Goal: Information Seeking & Learning: Learn about a topic

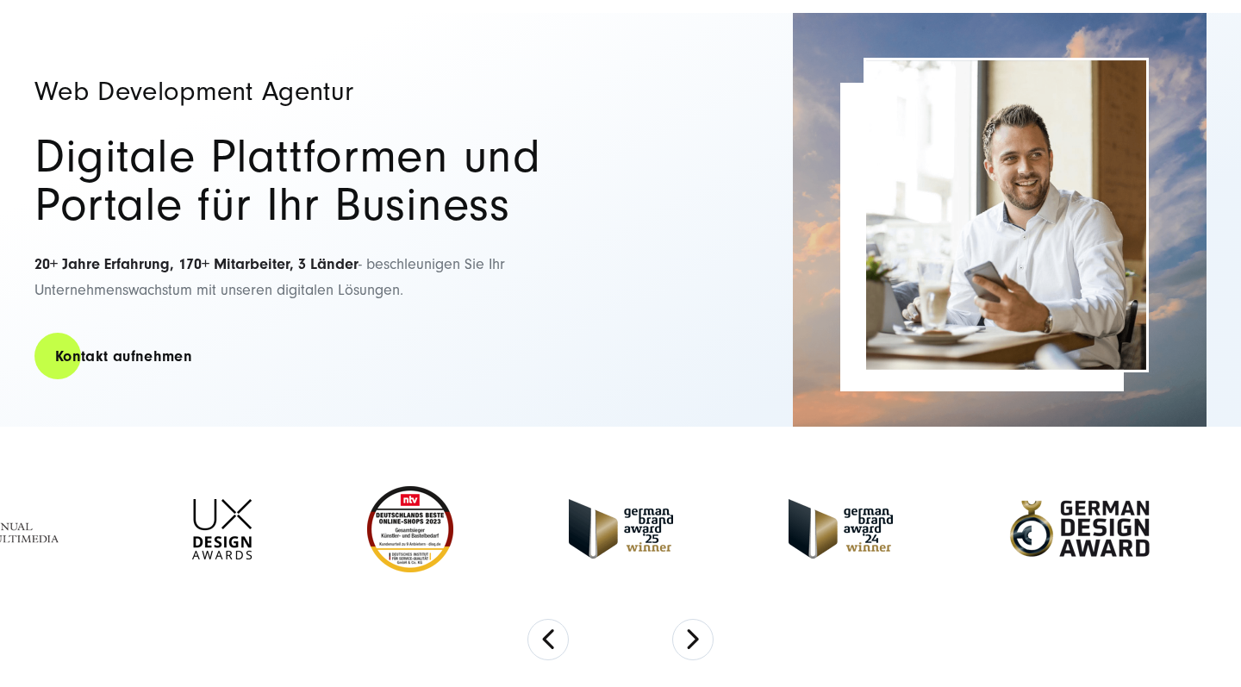
scroll to position [271, 0]
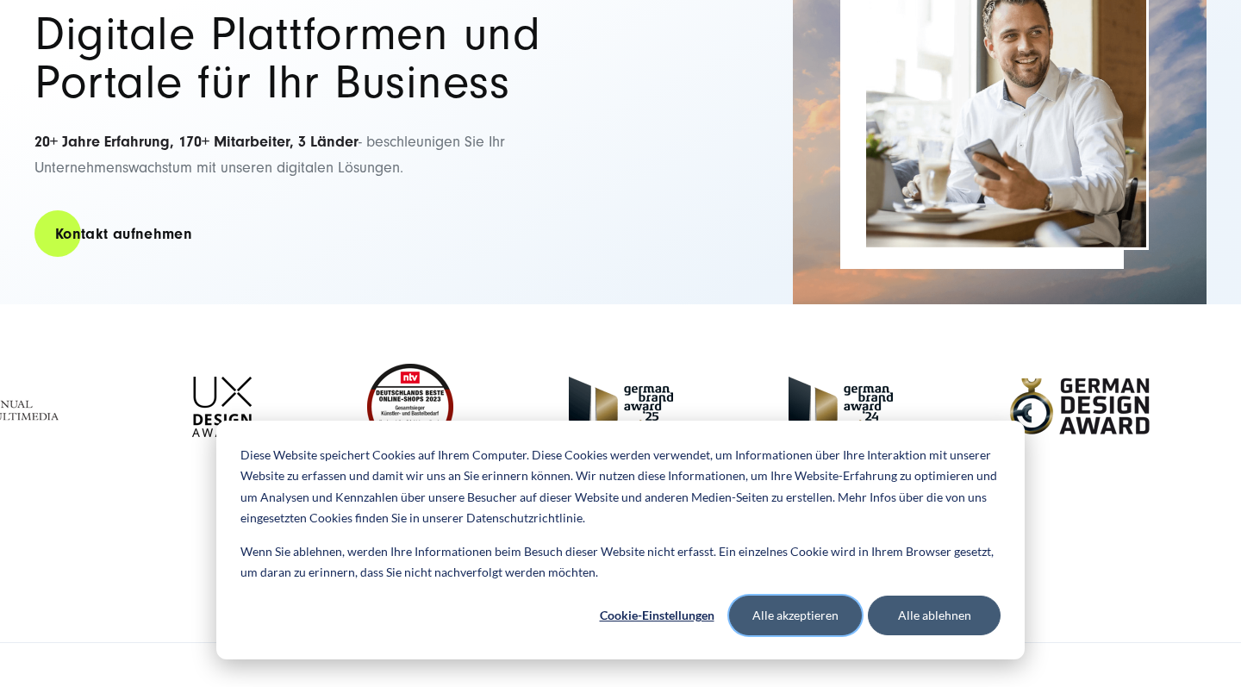
click at [823, 614] on button "Alle akzeptieren" at bounding box center [795, 616] width 133 height 40
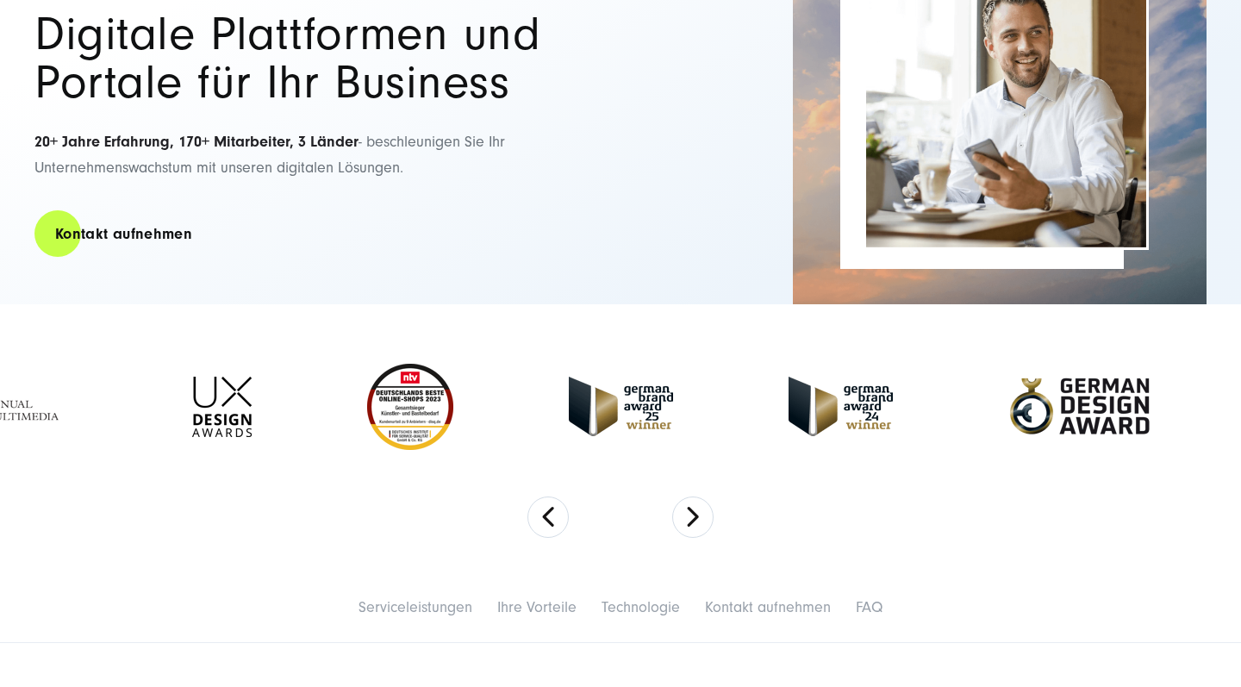
scroll to position [477, 0]
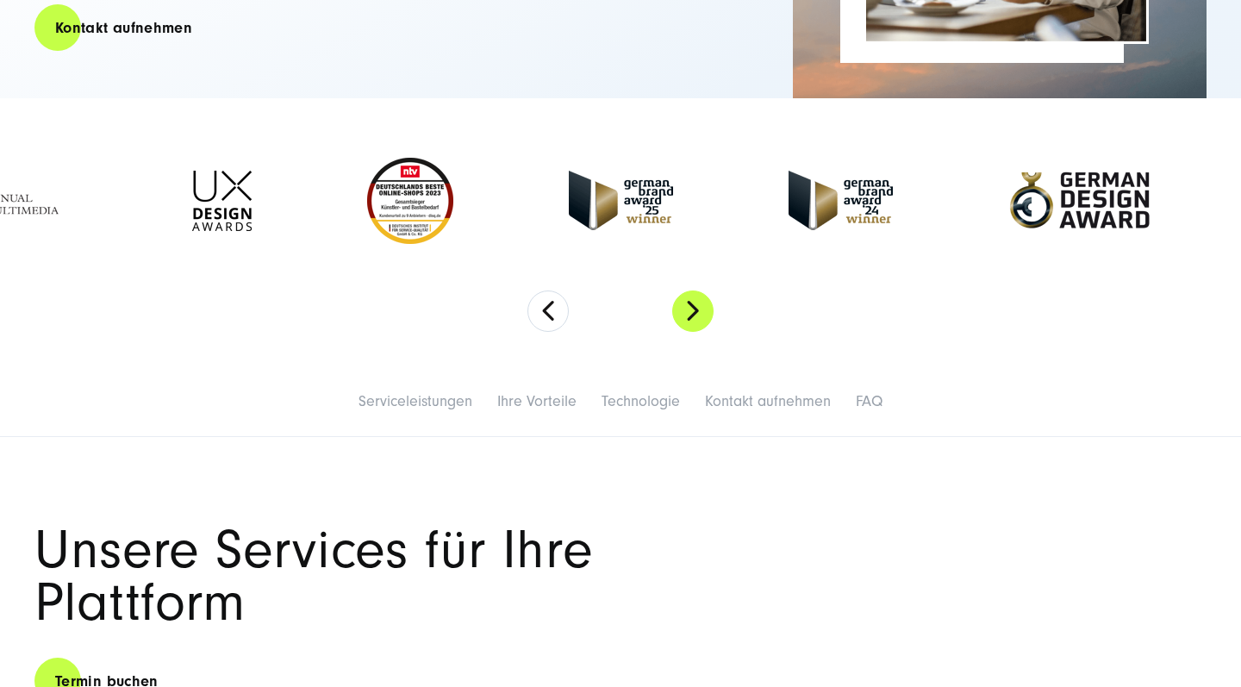
click at [686, 326] on button "Next" at bounding box center [692, 310] width 41 height 41
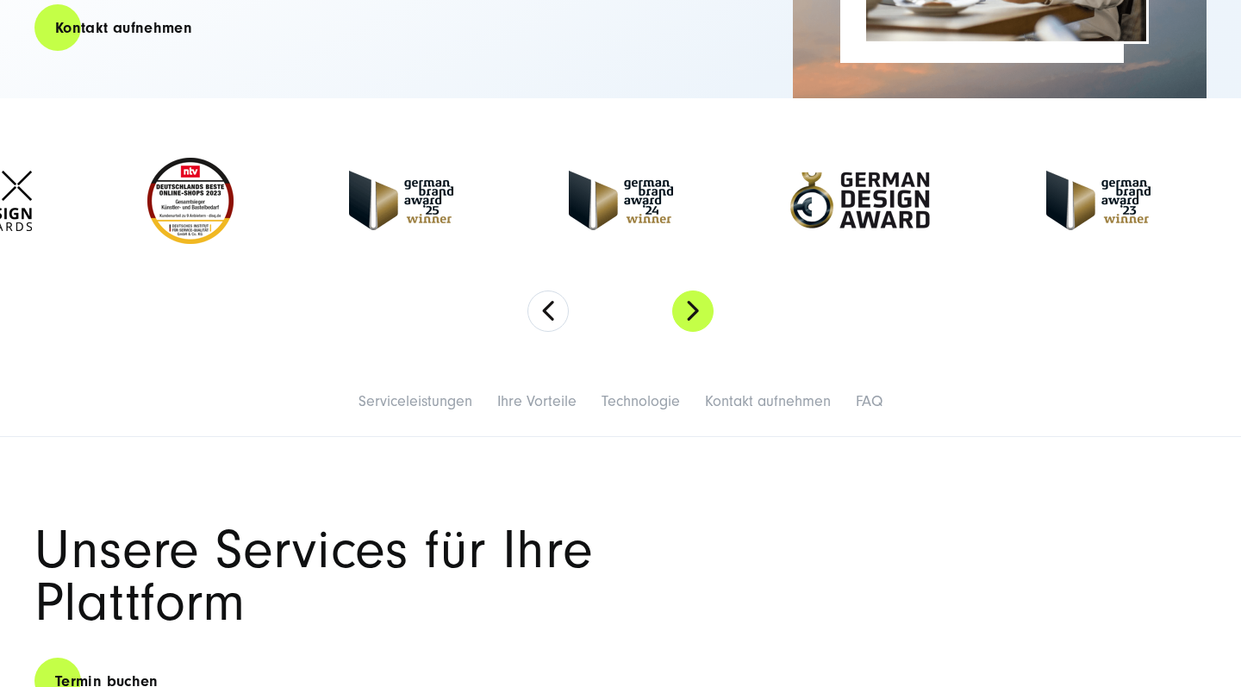
click at [686, 319] on button "Next" at bounding box center [692, 310] width 41 height 41
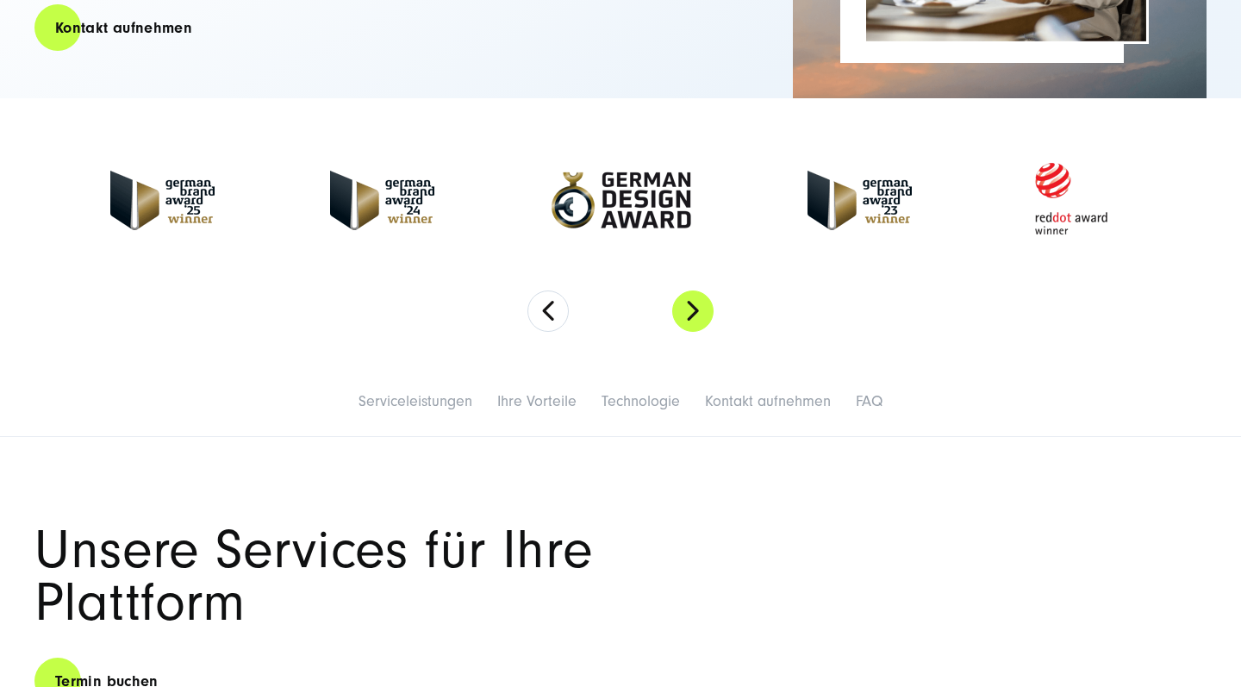
click at [686, 319] on button "Next" at bounding box center [692, 310] width 41 height 41
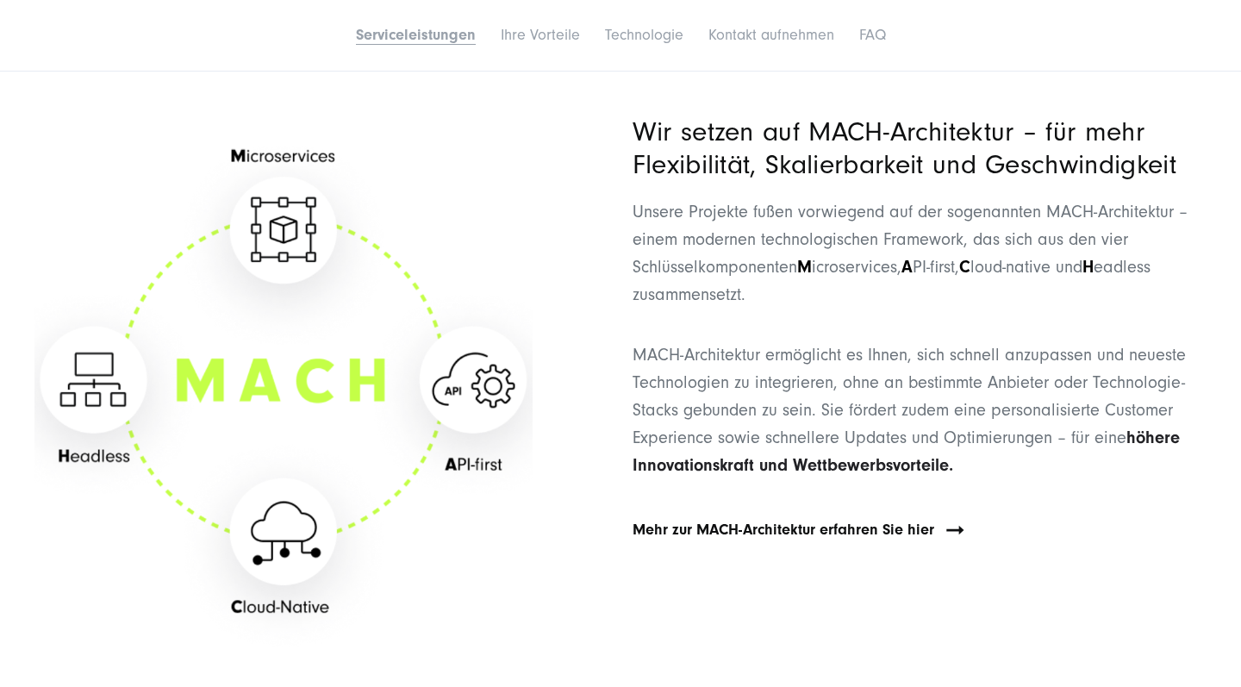
scroll to position [2490, 0]
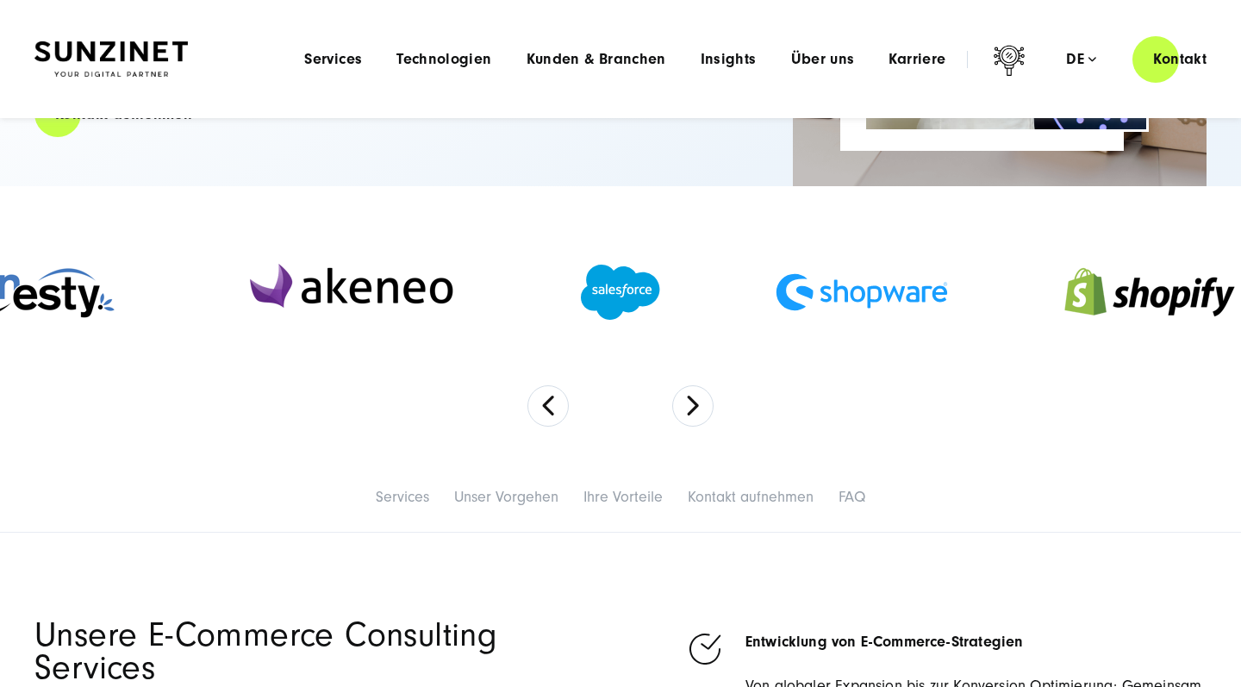
scroll to position [402, 0]
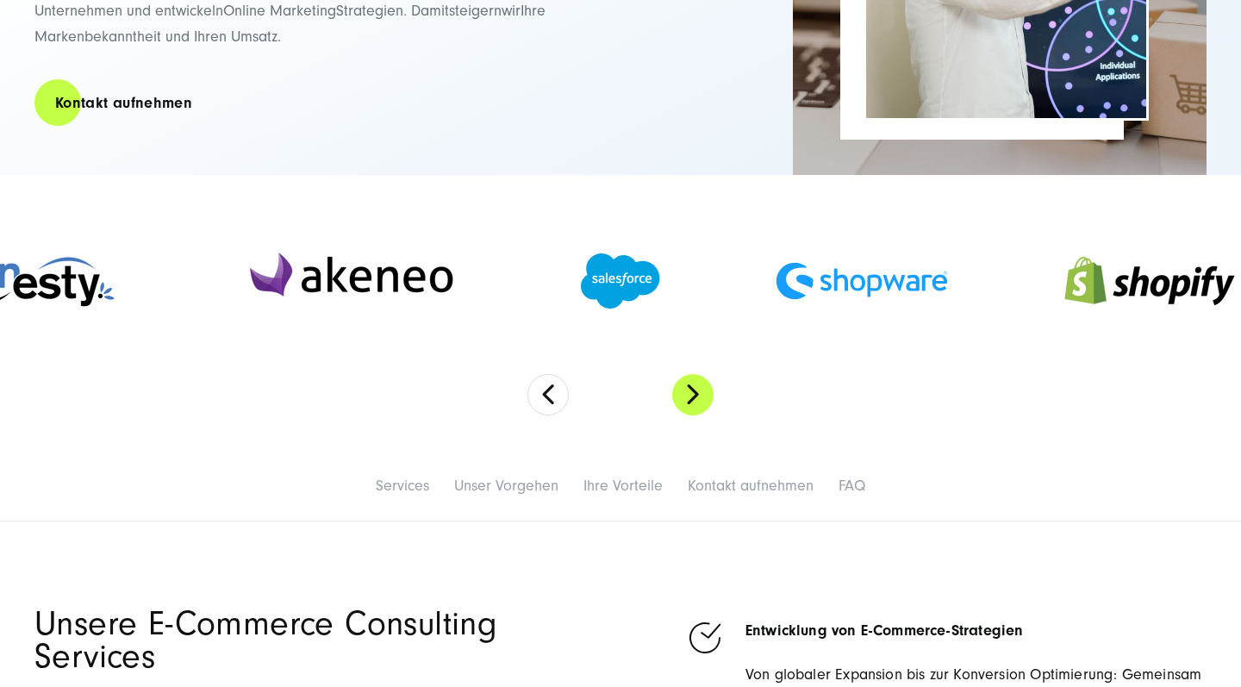
click at [696, 395] on button "Next" at bounding box center [692, 394] width 41 height 41
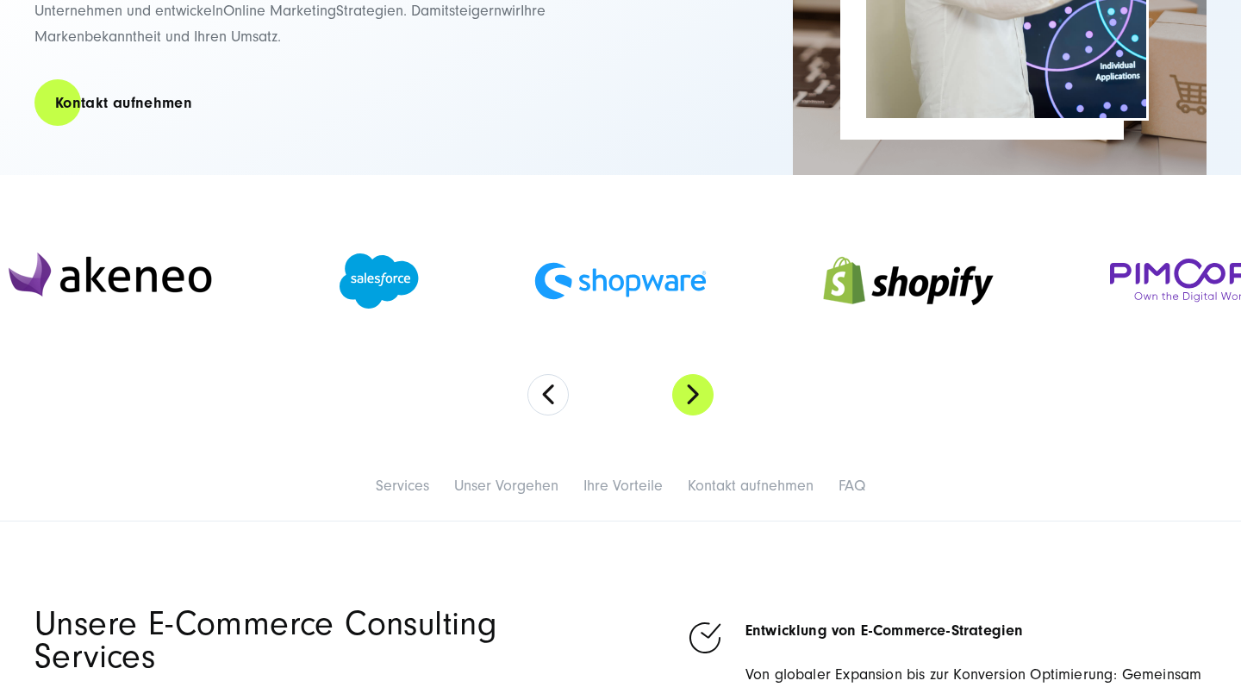
click at [696, 395] on button "Next" at bounding box center [692, 394] width 41 height 41
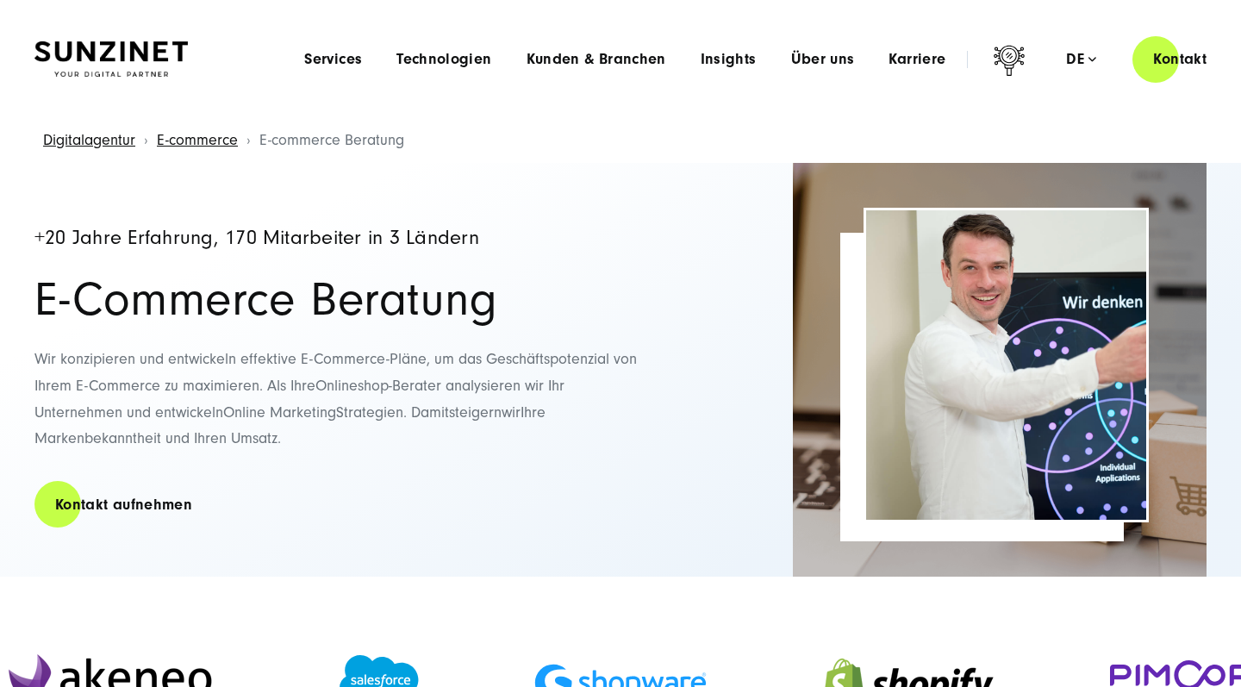
scroll to position [0, 0]
click at [815, 51] on span "Über uns" at bounding box center [823, 59] width 64 height 17
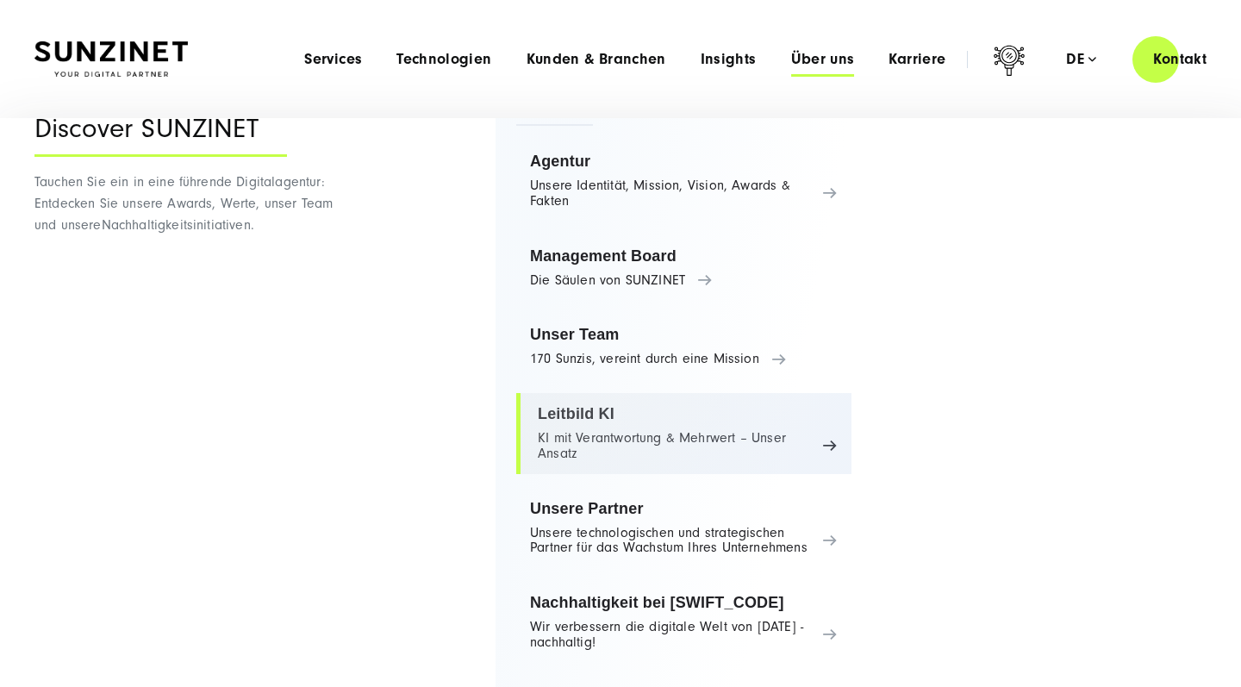
scroll to position [47, 0]
click at [695, 420] on link "Leitbild KI KI mit Verantwortung & Mehrwert – Unser Ansatz" at bounding box center [683, 434] width 335 height 81
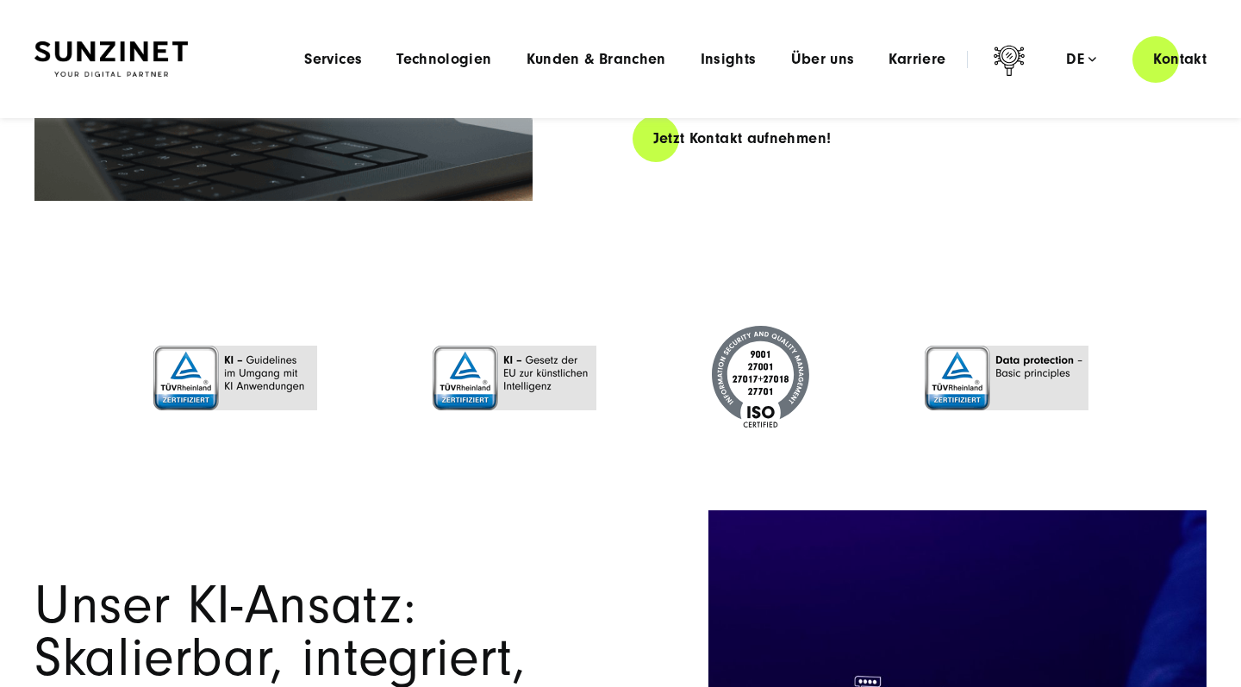
scroll to position [825, 0]
